Goal: Information Seeking & Learning: Learn about a topic

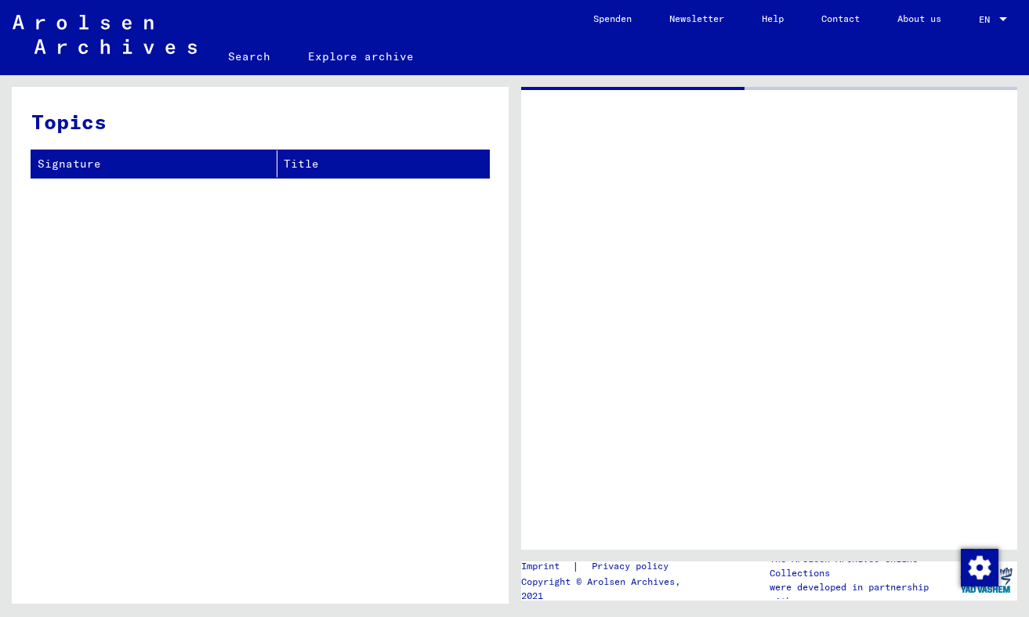
click at [608, 485] on div at bounding box center [769, 318] width 497 height 463
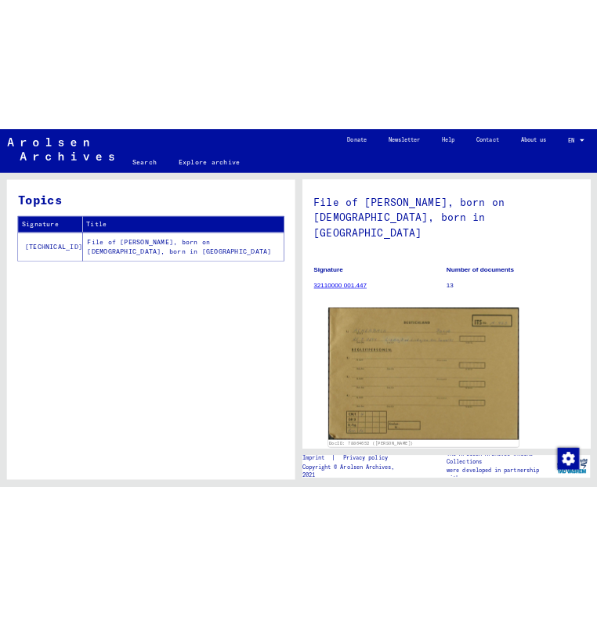
scroll to position [93, 0]
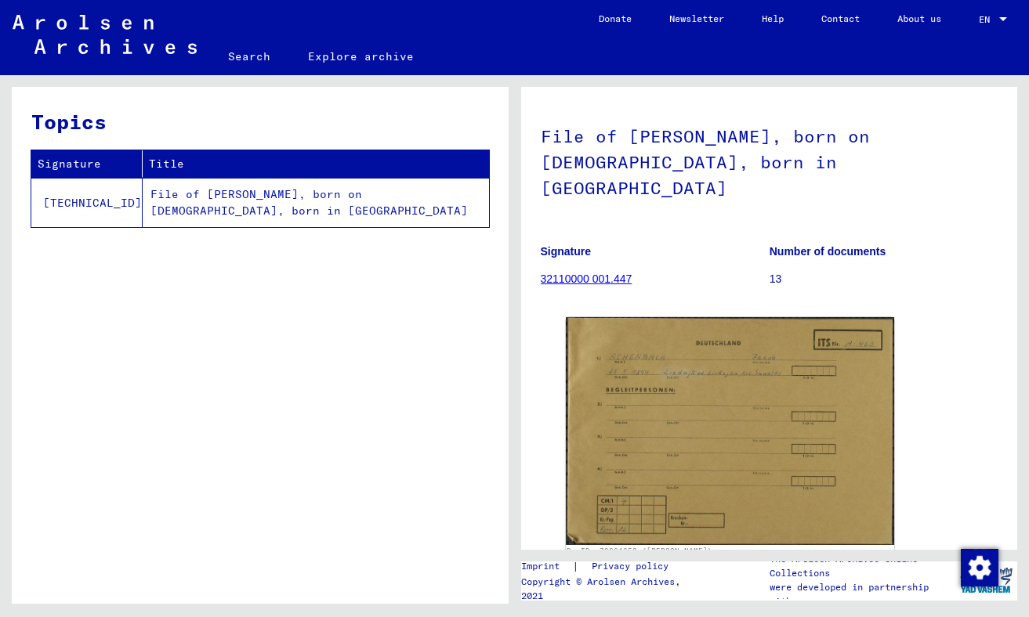
click at [587, 273] on link "32110000 001.447" at bounding box center [587, 279] width 92 height 13
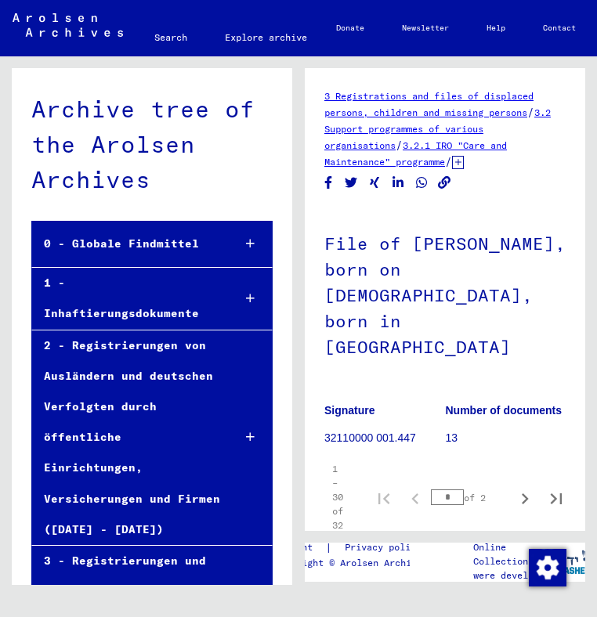
scroll to position [112917, 0]
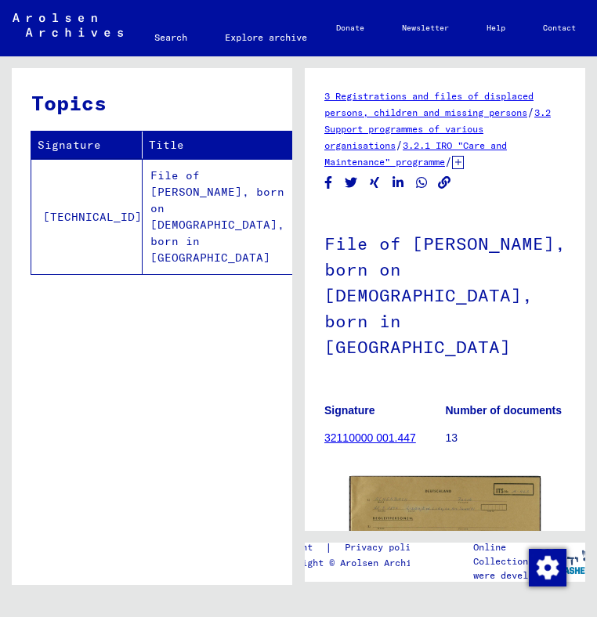
click at [378, 432] on link "32110000 001.447" at bounding box center [370, 438] width 92 height 13
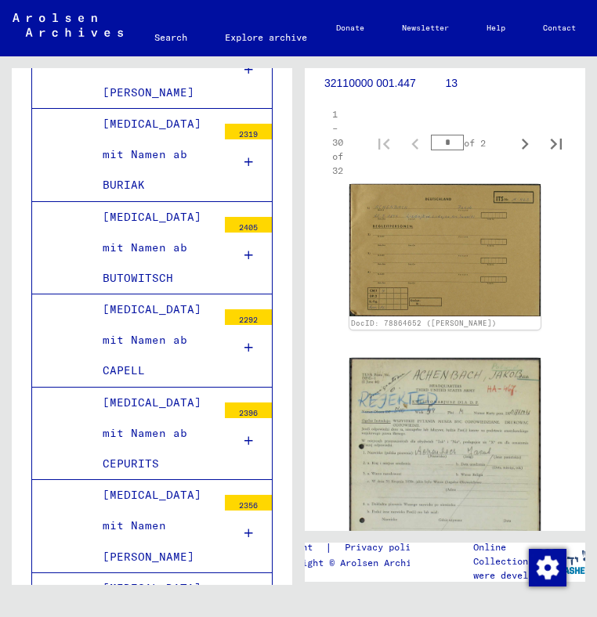
scroll to position [470, 0]
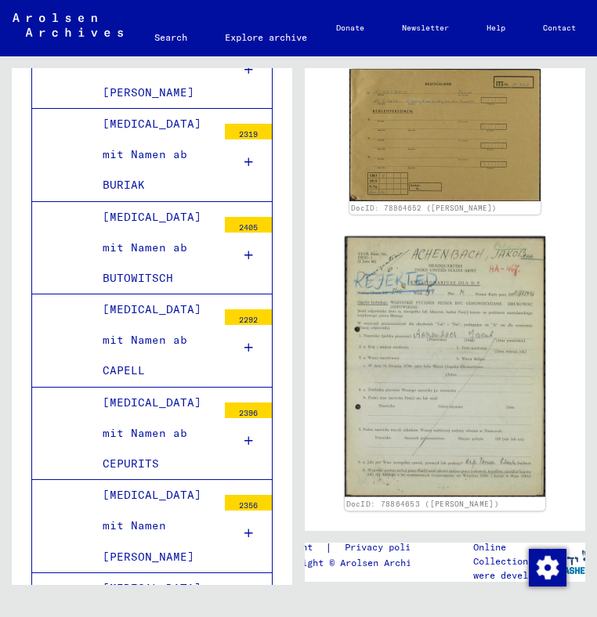
click at [397, 305] on img at bounding box center [445, 367] width 201 height 261
click at [427, 310] on img at bounding box center [445, 367] width 201 height 261
click at [438, 282] on img at bounding box center [445, 367] width 201 height 261
click at [434, 266] on img at bounding box center [445, 367] width 201 height 261
